Goal: Find specific page/section: Find specific page/section

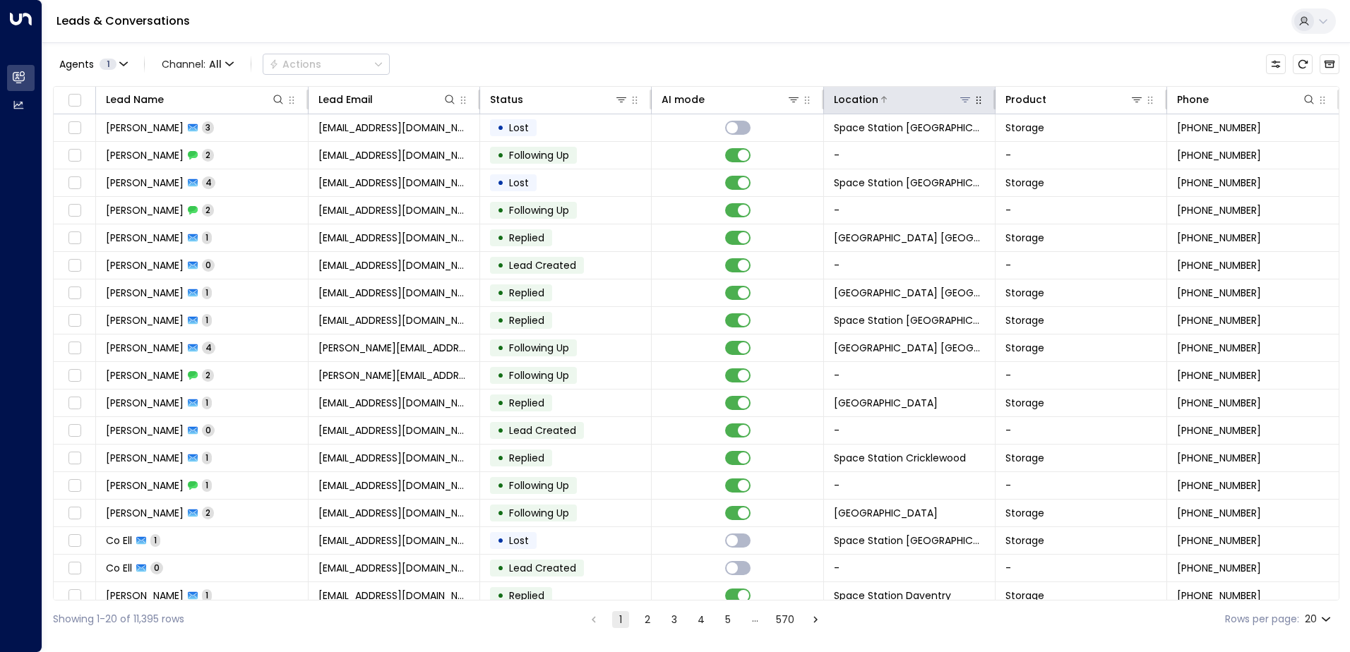
click at [958, 104] on button at bounding box center [965, 99] width 14 height 14
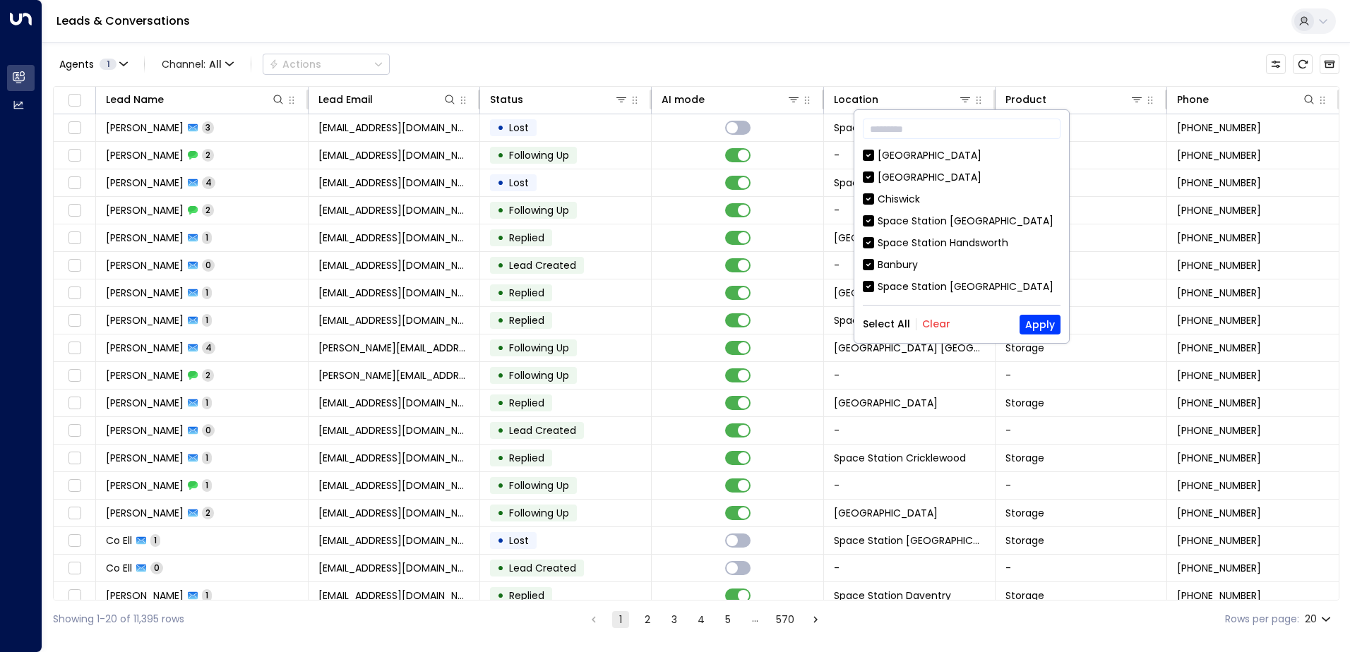
click at [942, 320] on button "Clear" at bounding box center [936, 323] width 28 height 11
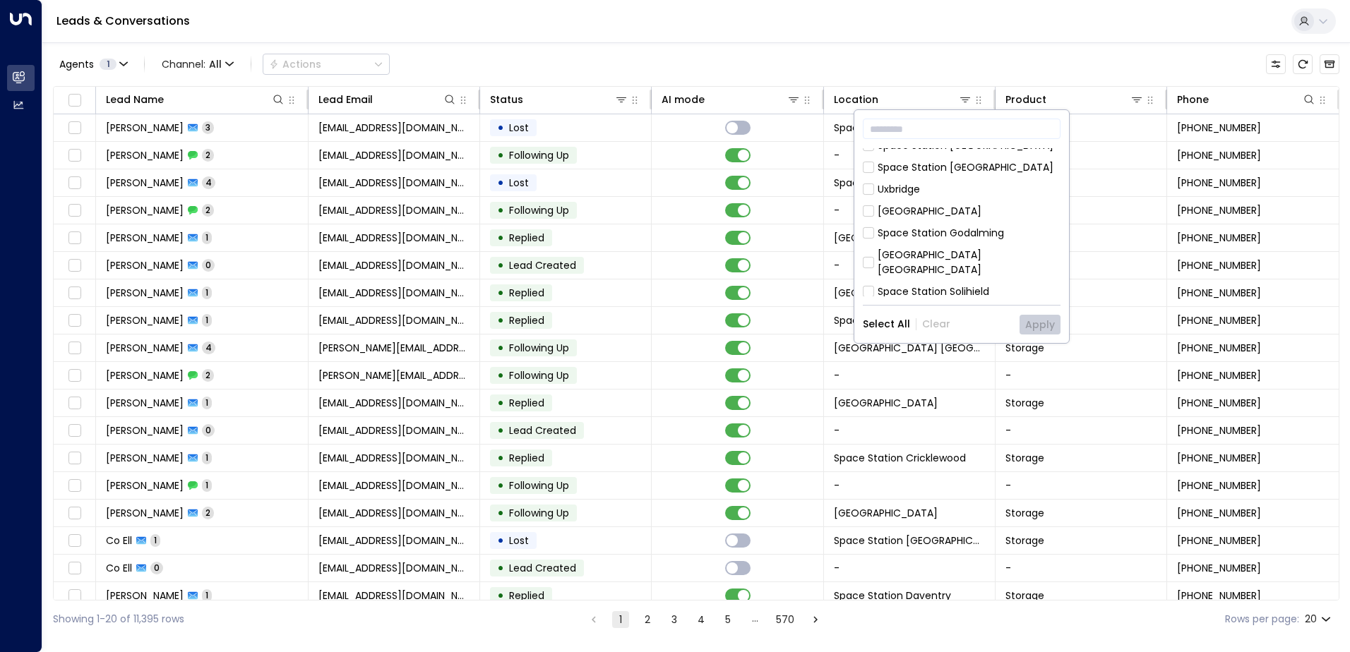
scroll to position [212, 0]
click at [1004, 186] on div "[GEOGRAPHIC_DATA] [GEOGRAPHIC_DATA]" at bounding box center [968, 192] width 183 height 30
click at [1039, 319] on button "Apply" at bounding box center [1039, 325] width 41 height 20
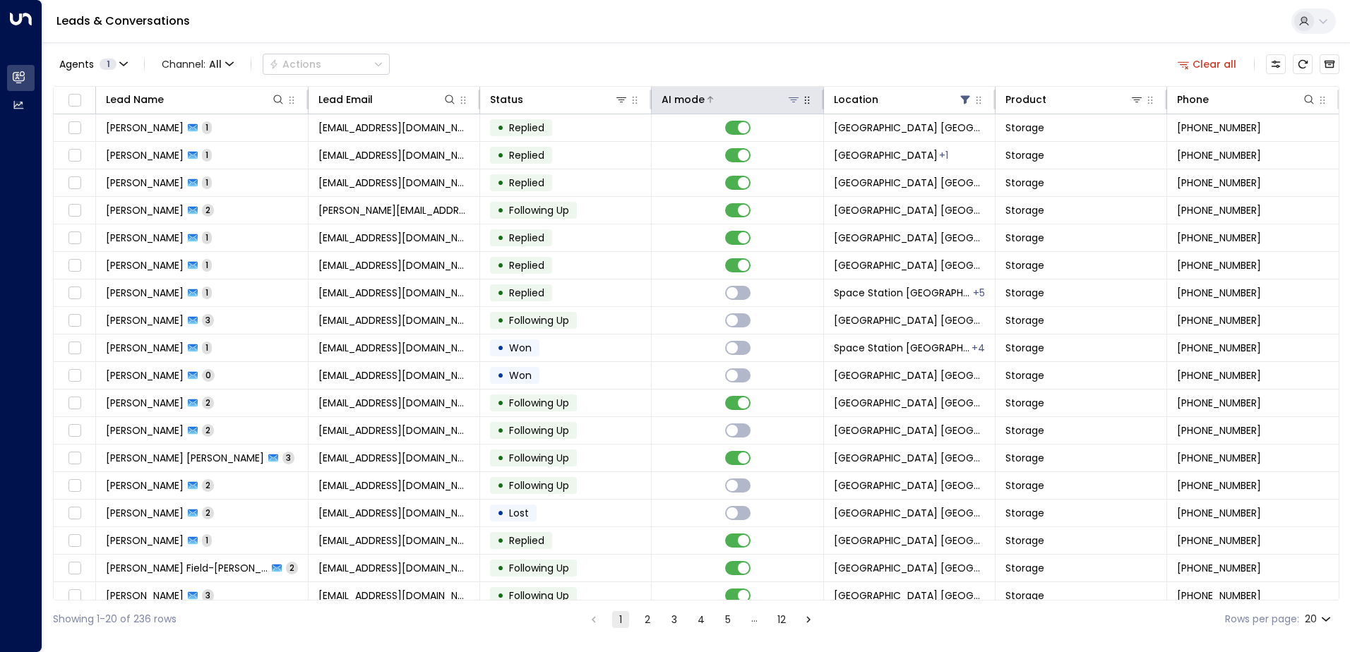
click at [731, 94] on div at bounding box center [751, 99] width 95 height 14
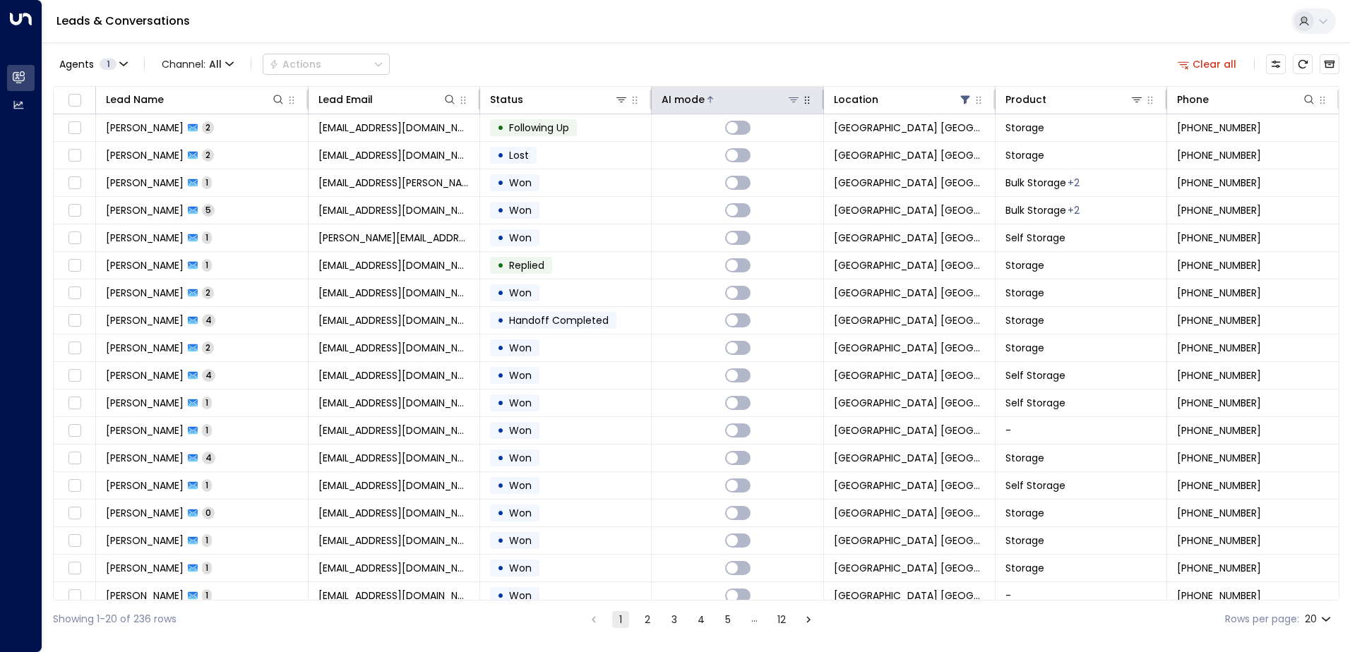
click at [731, 94] on div at bounding box center [751, 99] width 95 height 14
